Goal: Navigation & Orientation: Understand site structure

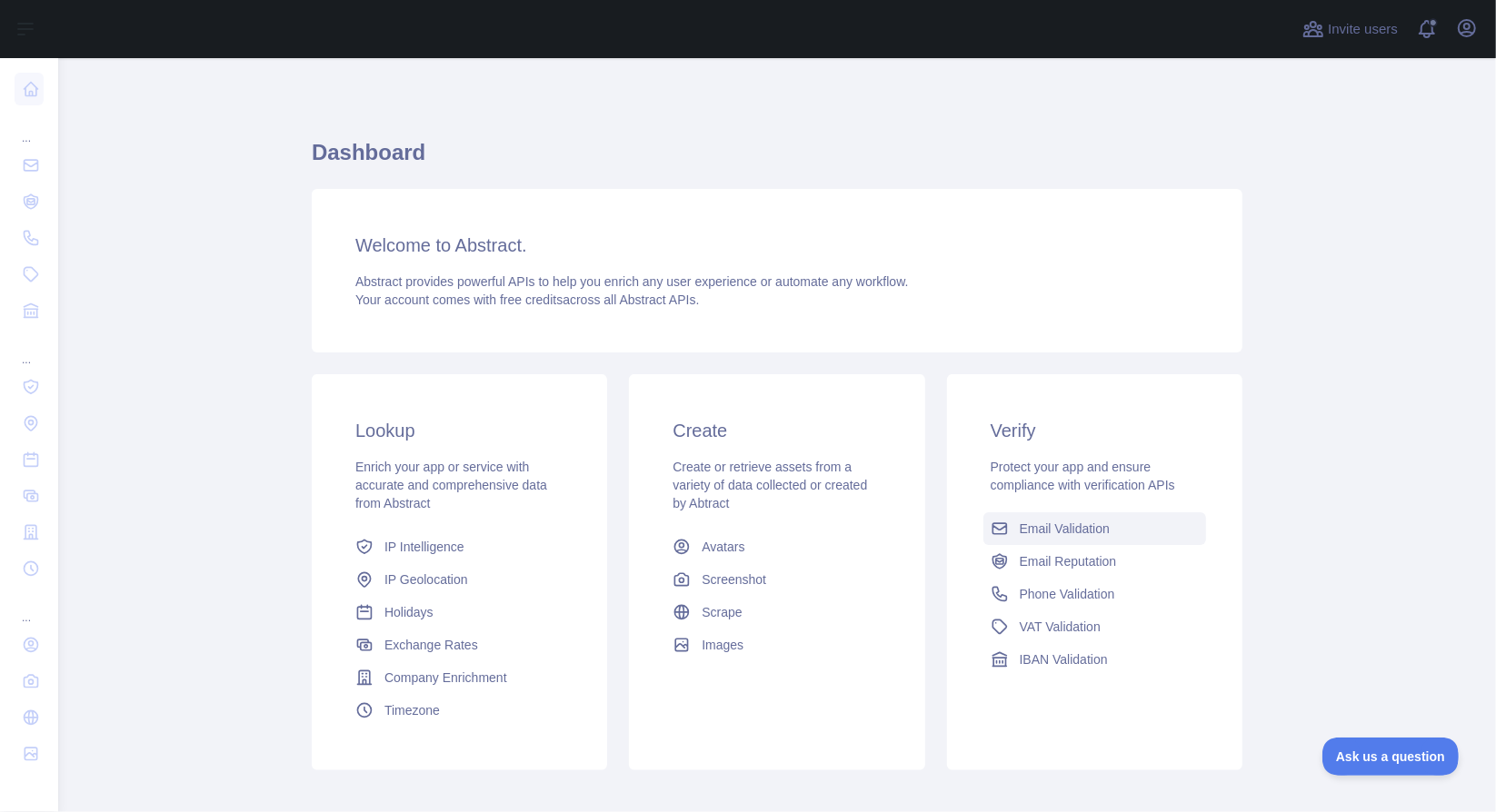
click at [1020, 536] on span "Email Validation" at bounding box center [1065, 528] width 90 height 18
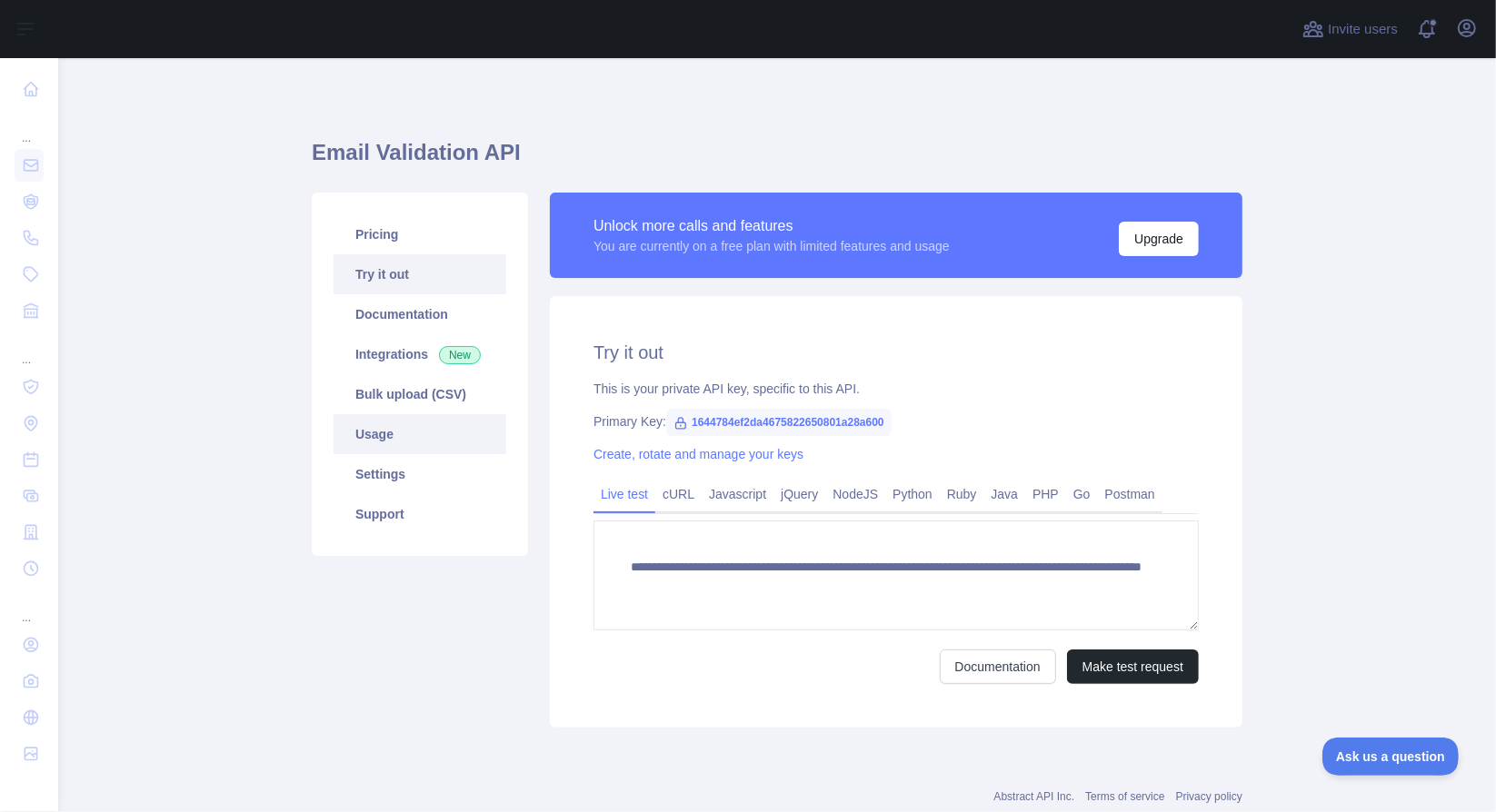
click at [369, 444] on link "Usage" at bounding box center [420, 434] width 173 height 40
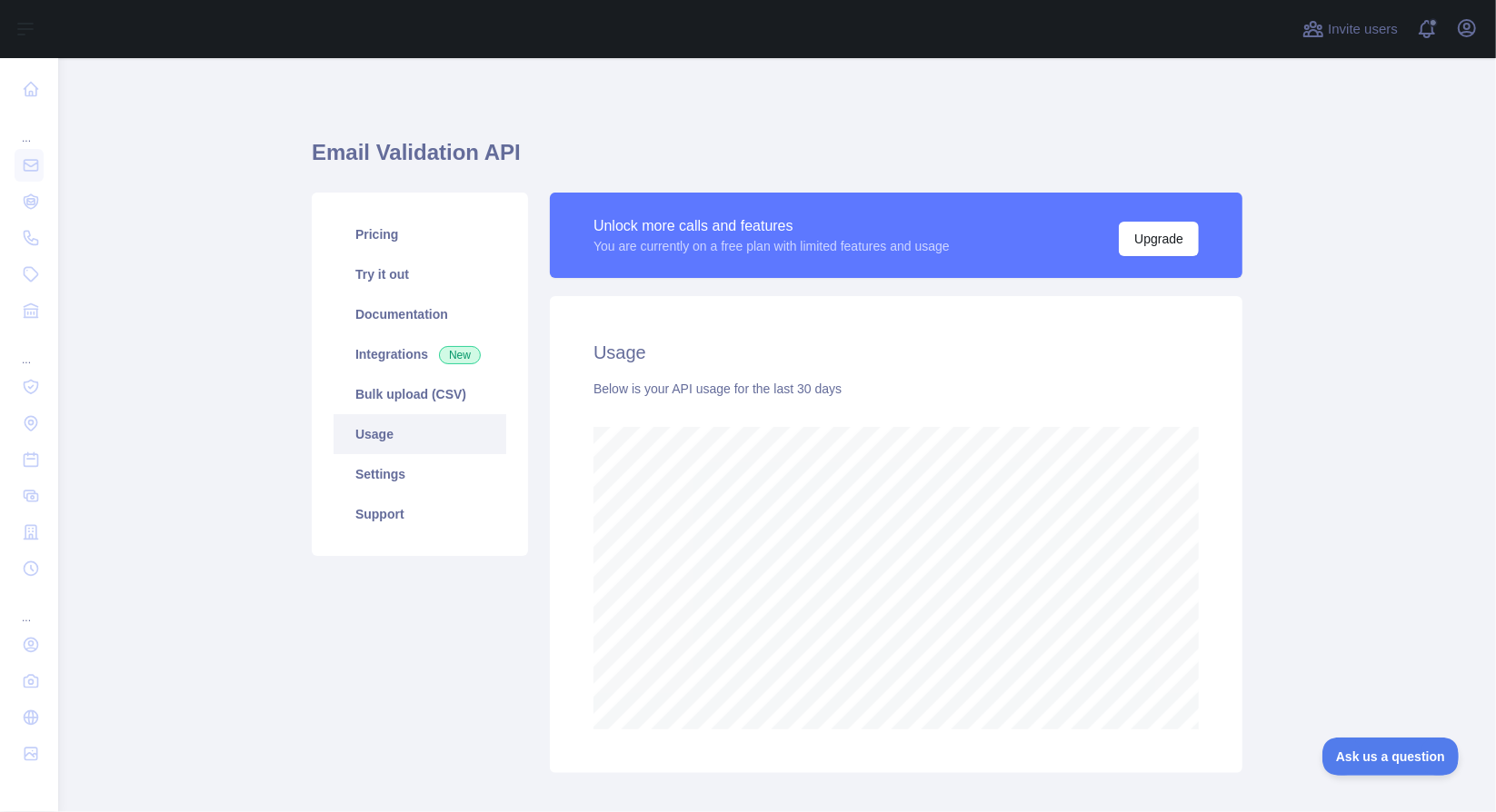
scroll to position [754, 1424]
click at [378, 481] on link "Settings" at bounding box center [420, 474] width 173 height 40
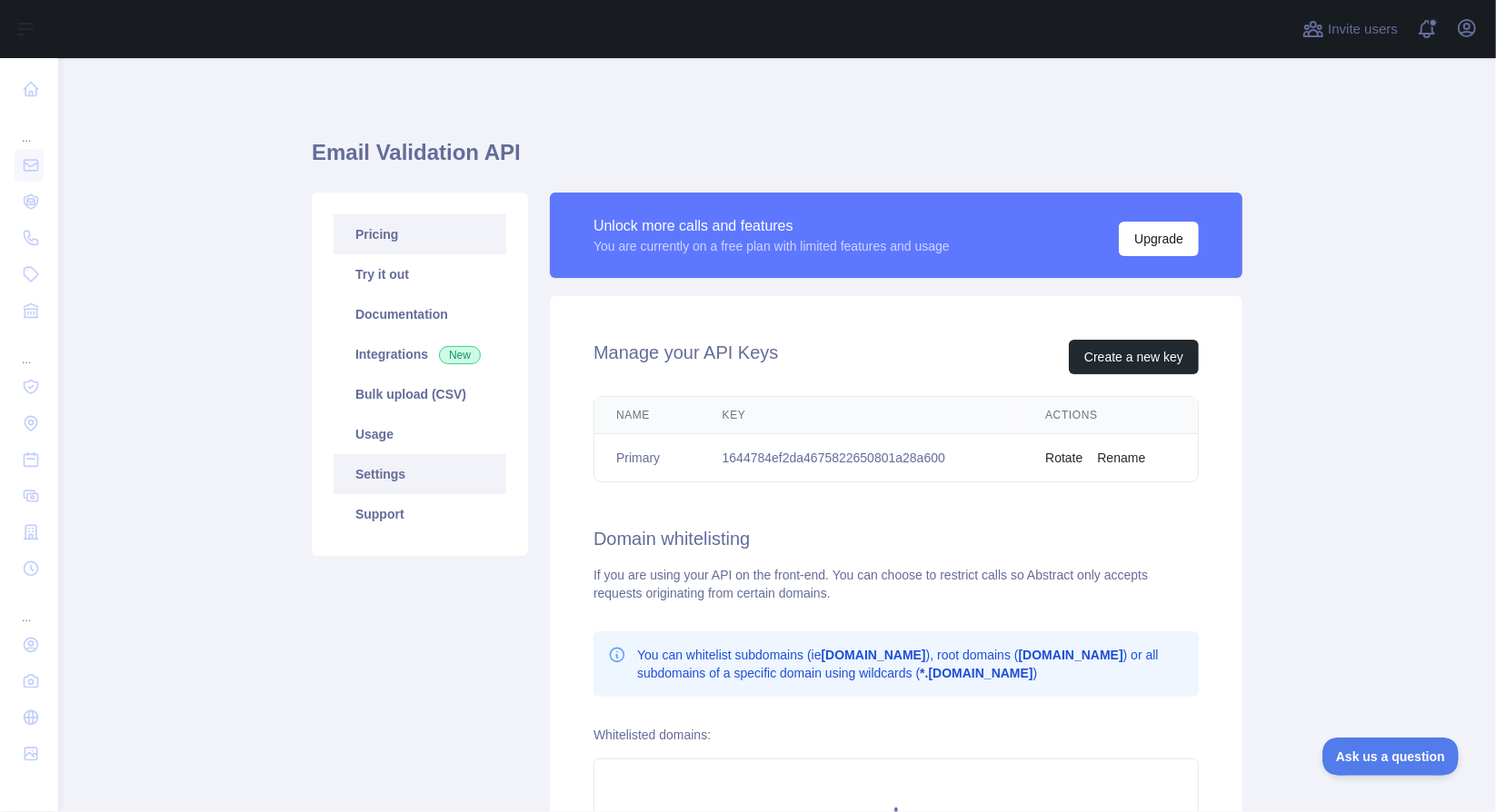
click at [381, 234] on link "Pricing" at bounding box center [420, 234] width 173 height 40
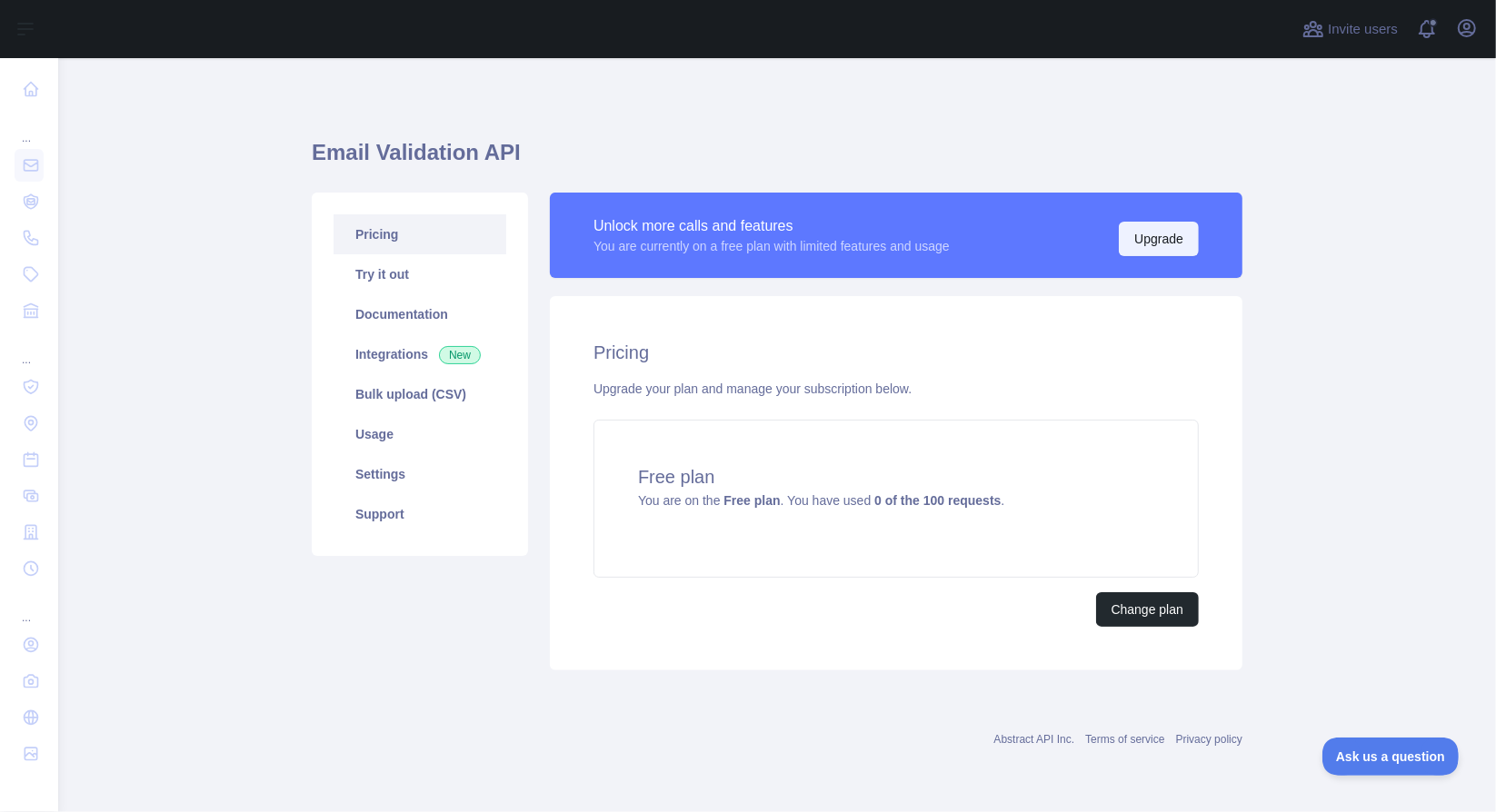
click at [1146, 232] on button "Upgrade" at bounding box center [1158, 238] width 80 height 35
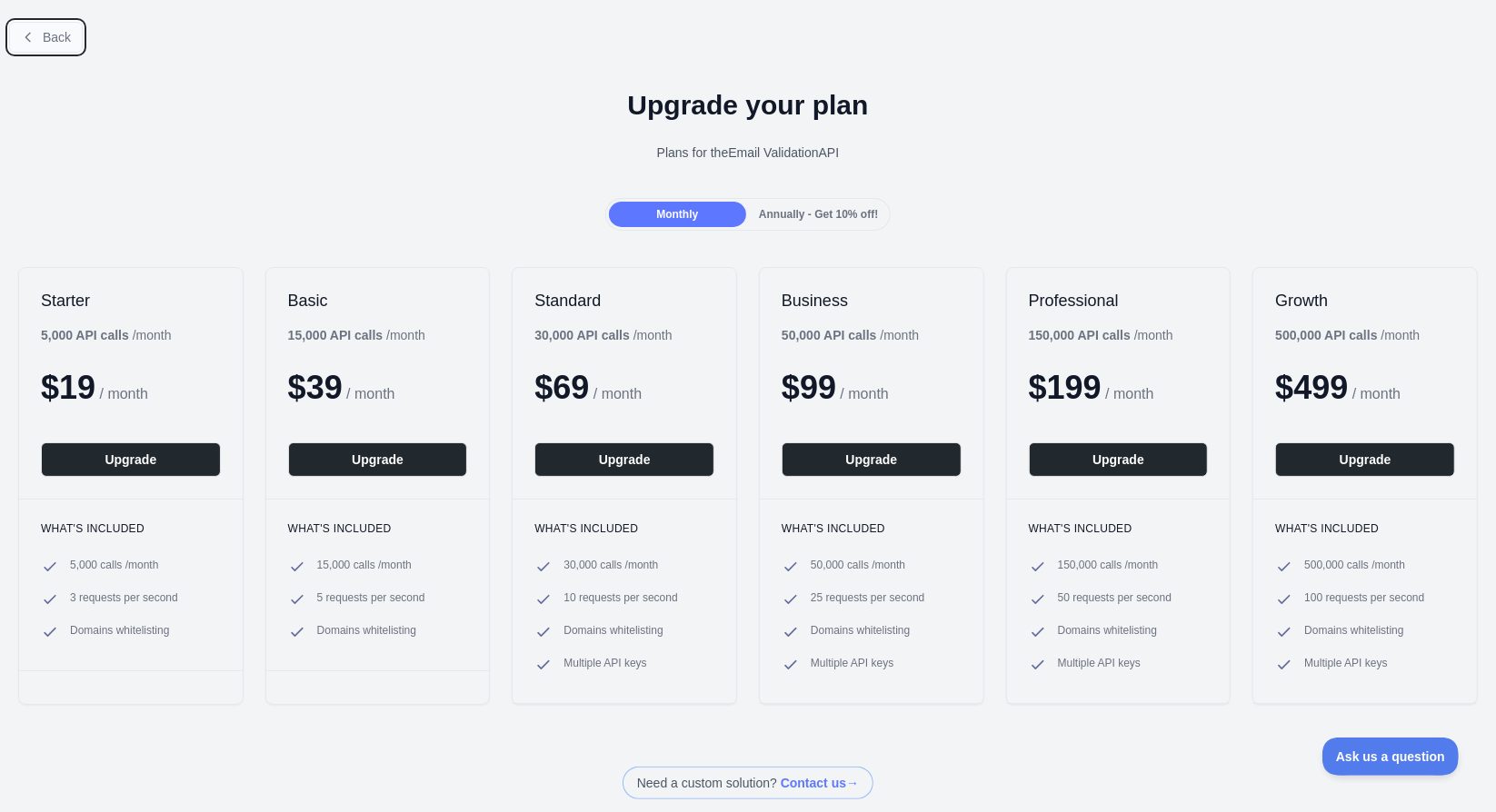
click at [53, 48] on button "Back" at bounding box center [46, 37] width 73 height 31
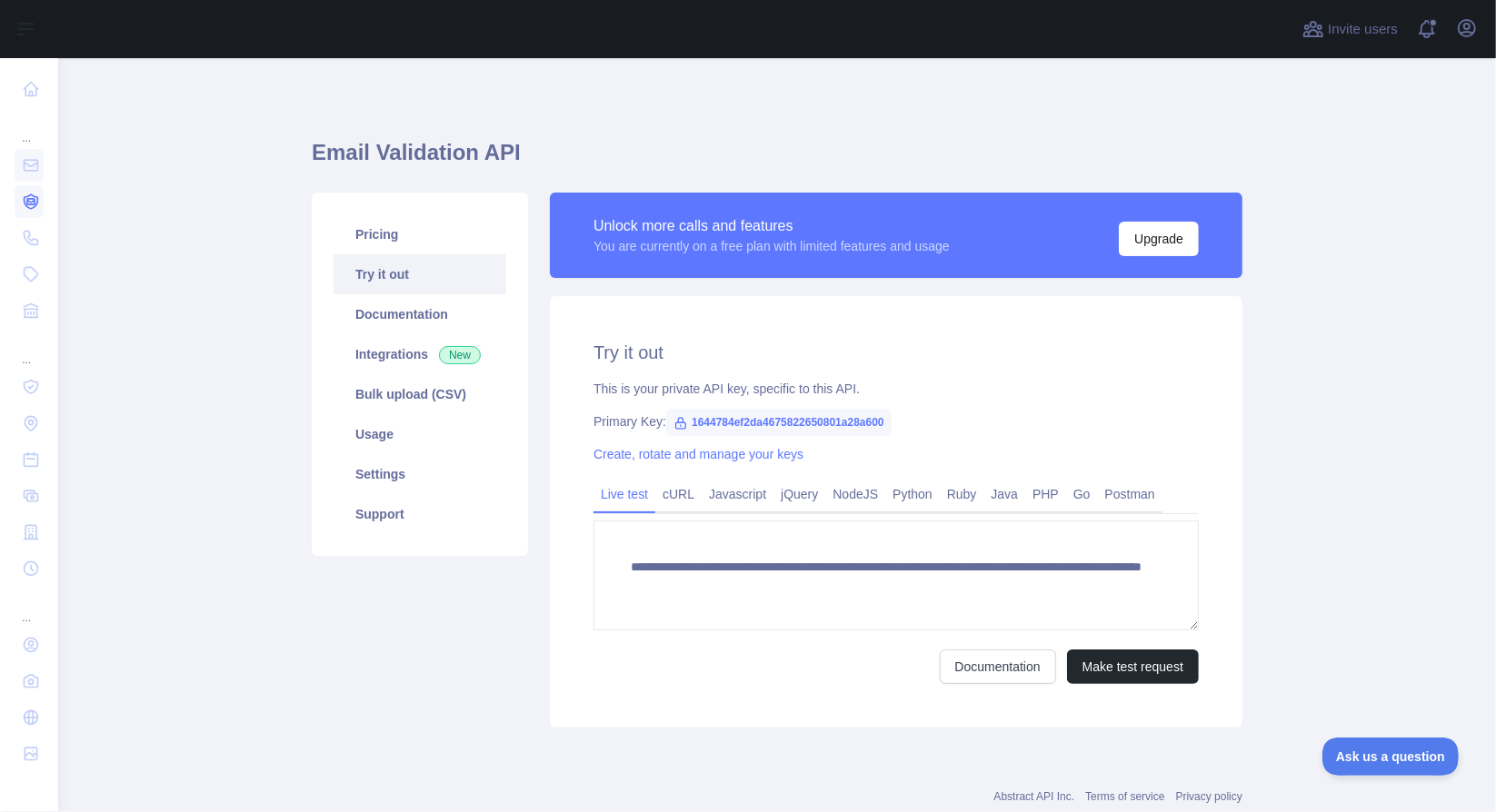
click at [27, 201] on icon at bounding box center [31, 202] width 8 height 6
click at [28, 165] on icon at bounding box center [31, 165] width 14 height 11
click at [22, 212] on link at bounding box center [28, 201] width 29 height 33
click at [22, 237] on icon at bounding box center [30, 237] width 18 height 18
click at [34, 283] on icon at bounding box center [30, 274] width 18 height 18
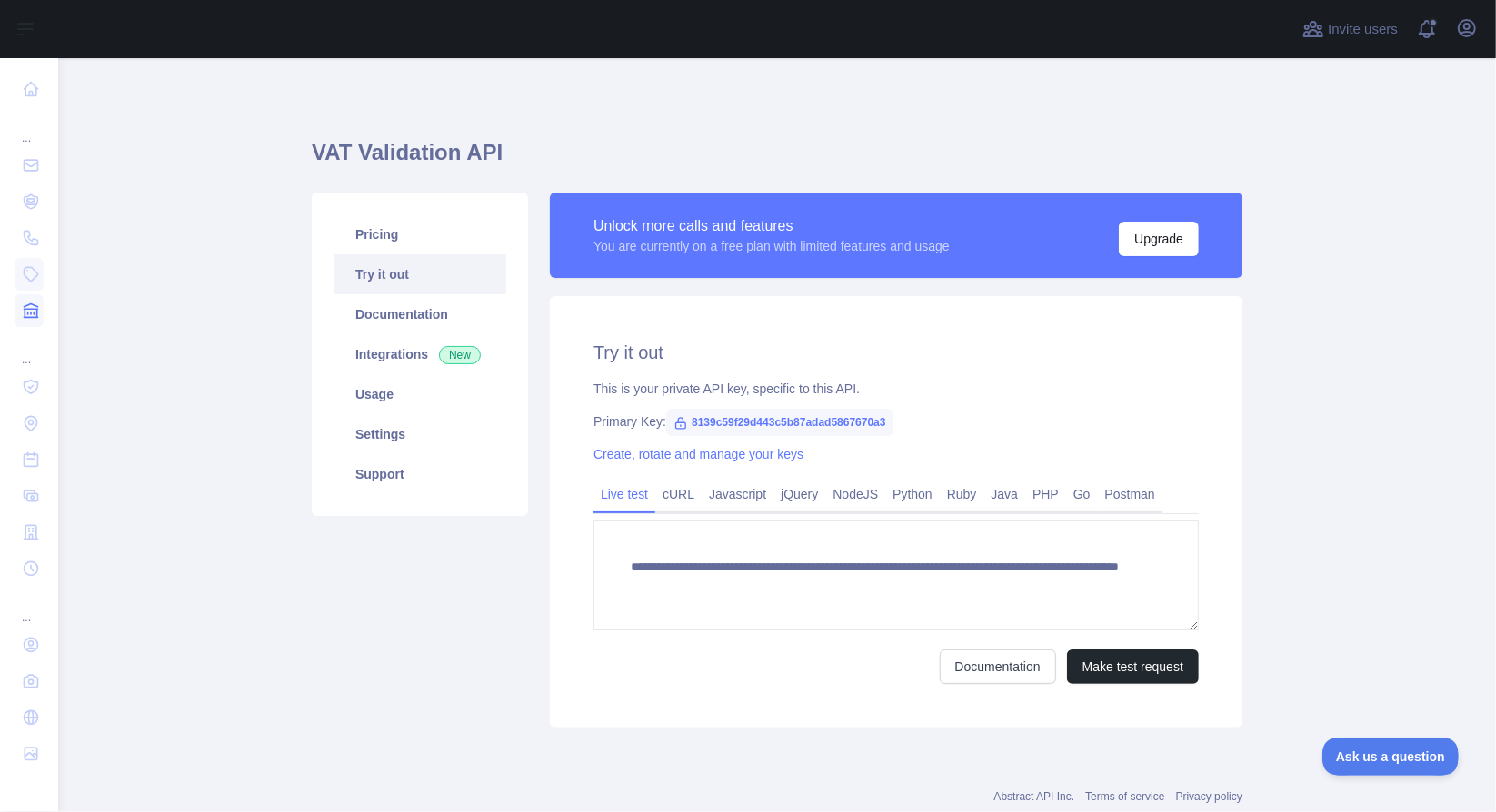
click at [27, 310] on icon at bounding box center [30, 310] width 18 height 18
click at [24, 393] on icon at bounding box center [30, 386] width 18 height 18
click at [23, 421] on icon at bounding box center [30, 422] width 18 height 18
click at [27, 456] on icon at bounding box center [31, 460] width 14 height 14
click at [27, 497] on icon at bounding box center [31, 496] width 14 height 11
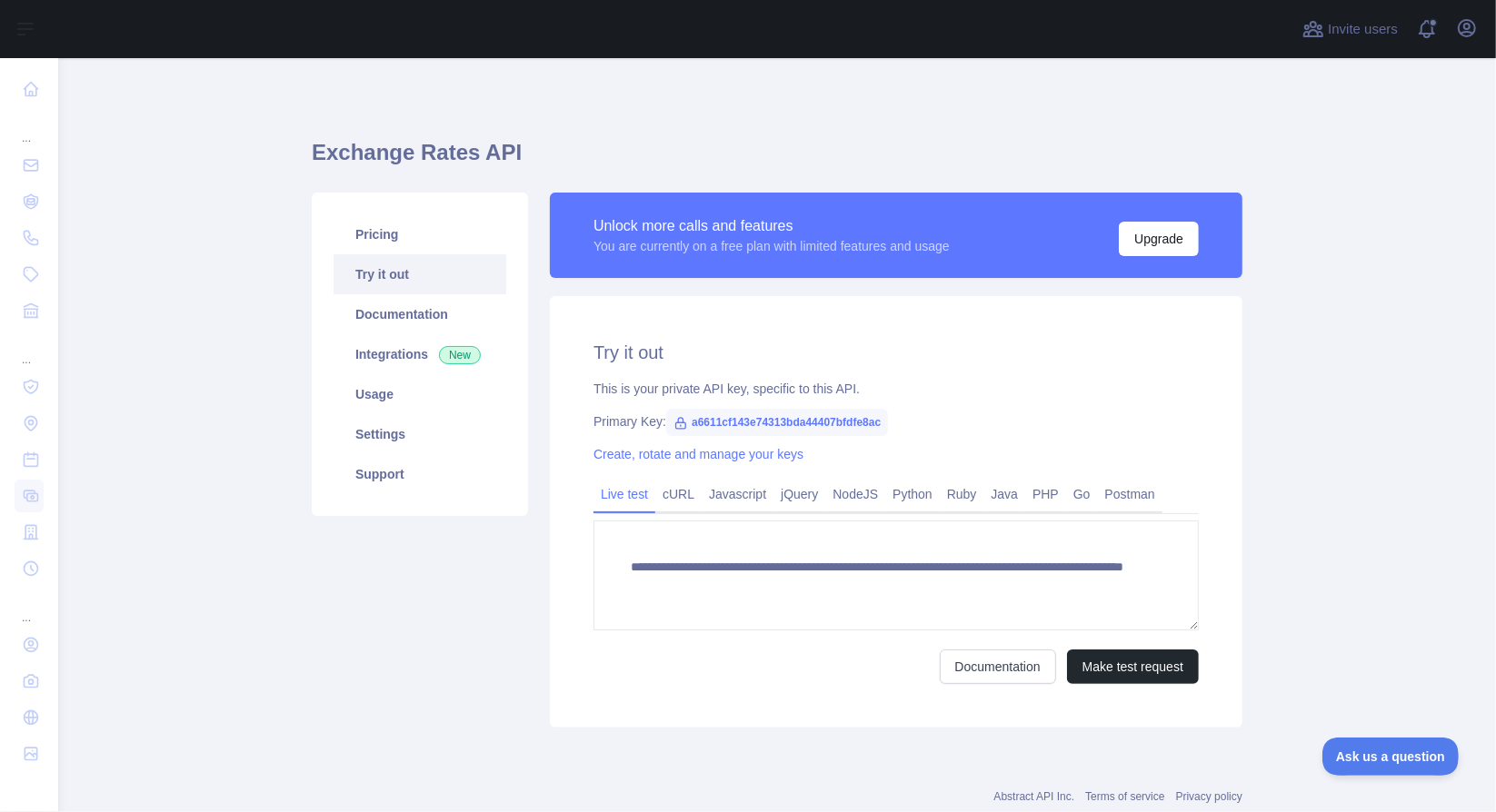
click at [43, 539] on div "... ... ..." at bounding box center [29, 398] width 58 height 797
click at [11, 529] on div "... ... ..." at bounding box center [29, 398] width 58 height 797
click at [23, 536] on icon at bounding box center [30, 531] width 18 height 18
click at [26, 574] on icon at bounding box center [31, 569] width 14 height 14
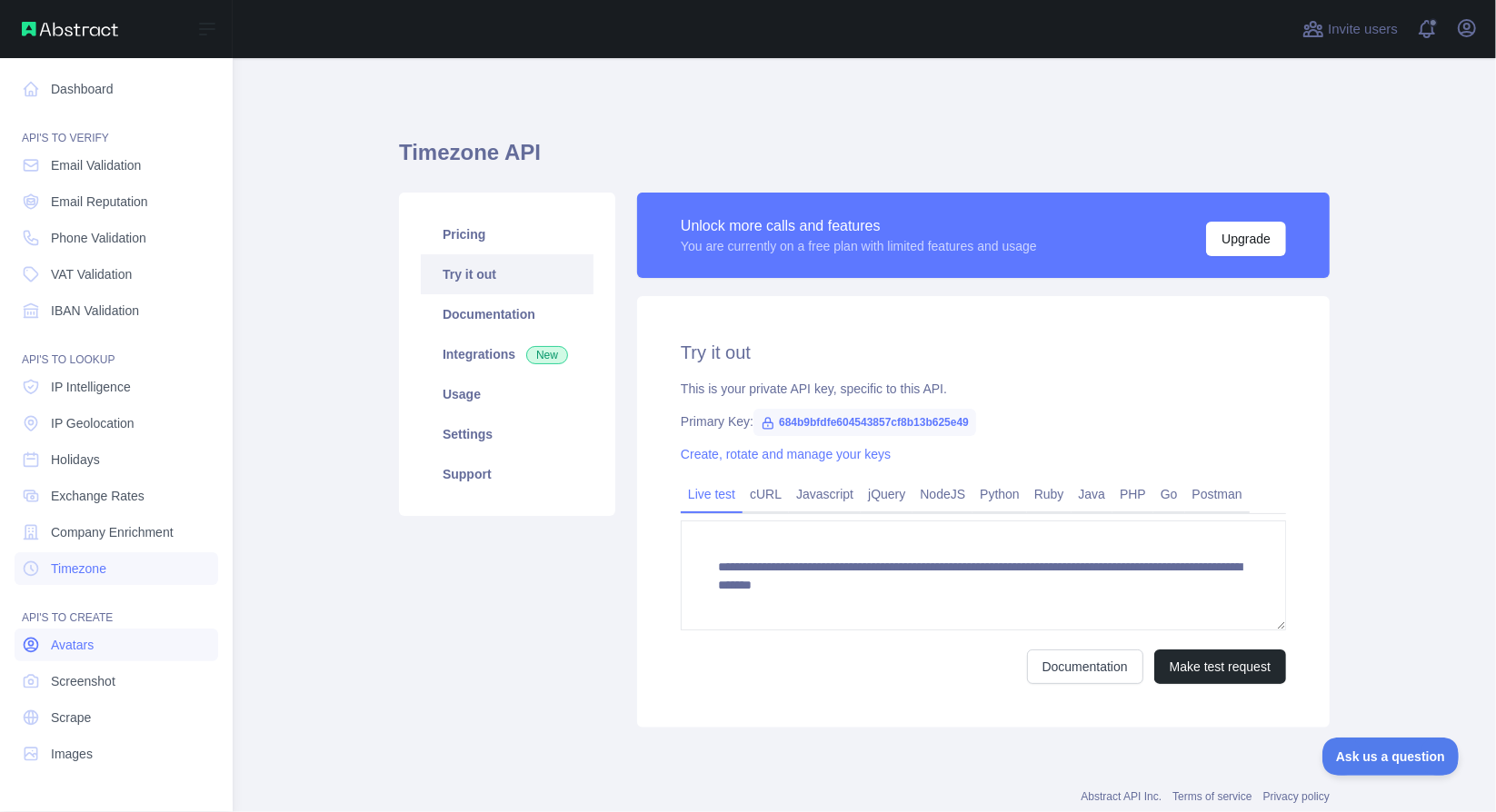
click at [22, 642] on icon at bounding box center [30, 644] width 18 height 18
click at [40, 677] on link "Screenshot" at bounding box center [116, 681] width 204 height 33
click at [47, 711] on link "Scrape" at bounding box center [116, 717] width 204 height 33
